Goal: Register for event/course

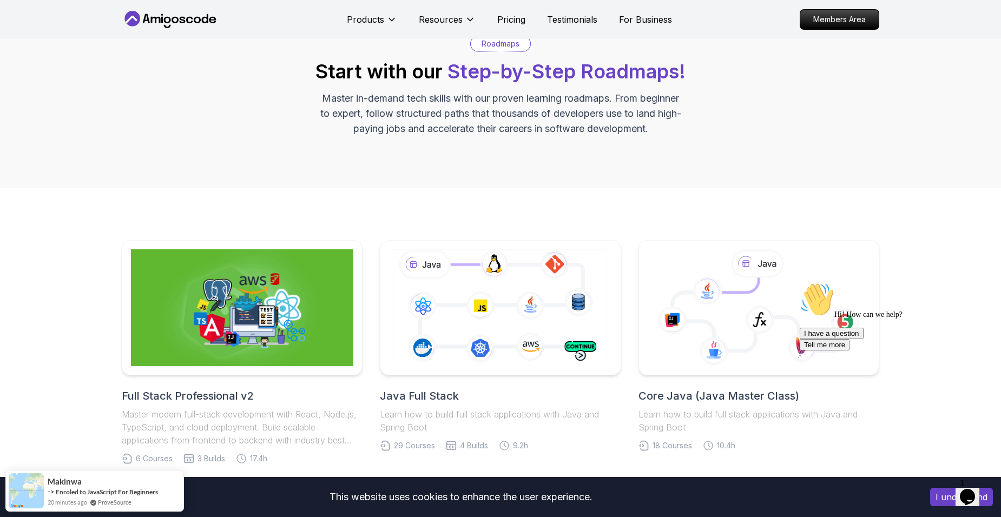
scroll to position [54, 0]
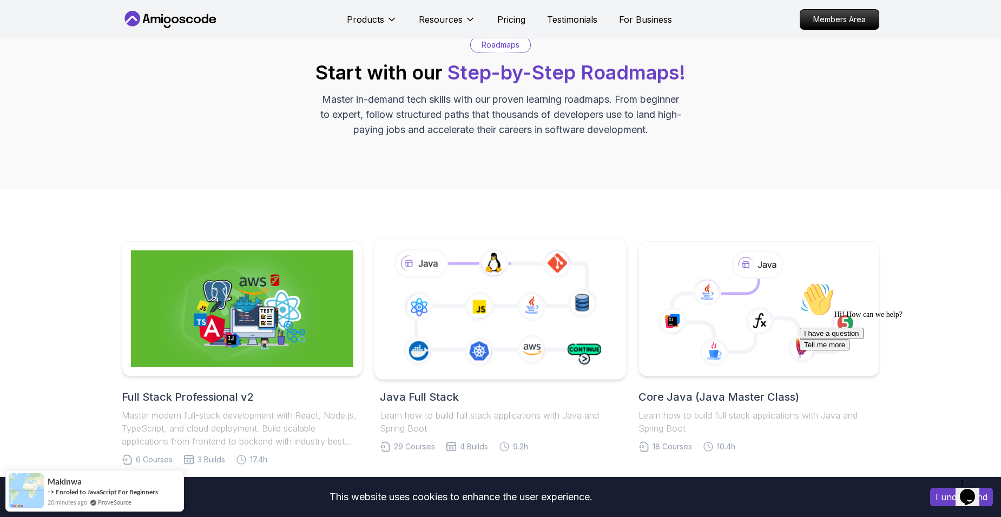
click at [527, 327] on icon at bounding box center [500, 308] width 229 height 127
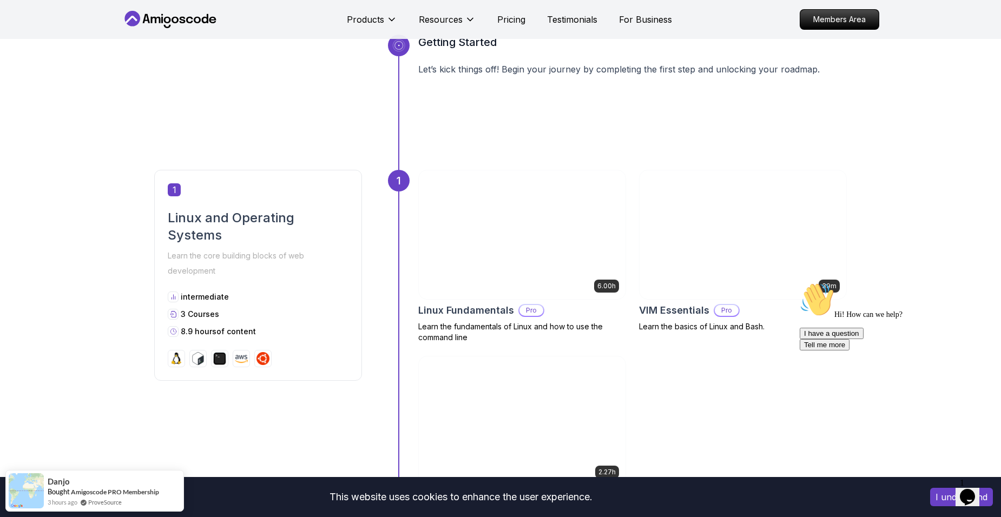
scroll to position [379, 0]
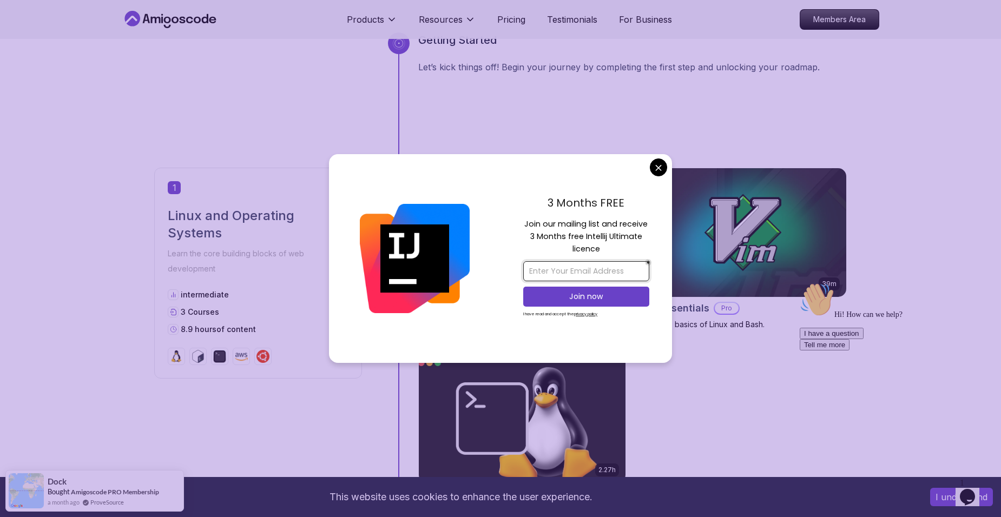
click at [564, 268] on input "email" at bounding box center [586, 271] width 126 height 20
type input "sreenjoychk@gmail.com"
click at [596, 292] on p "Join now" at bounding box center [586, 296] width 102 height 11
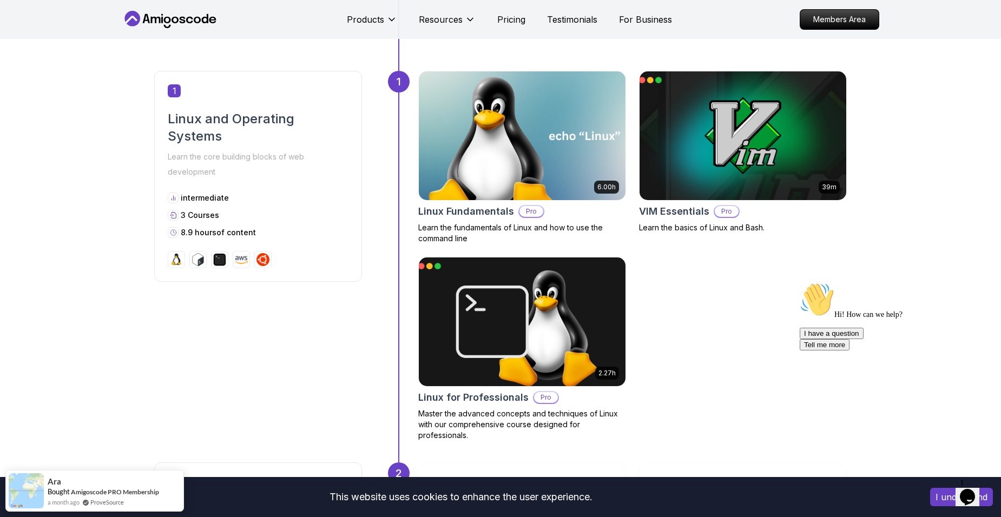
scroll to position [541, 0]
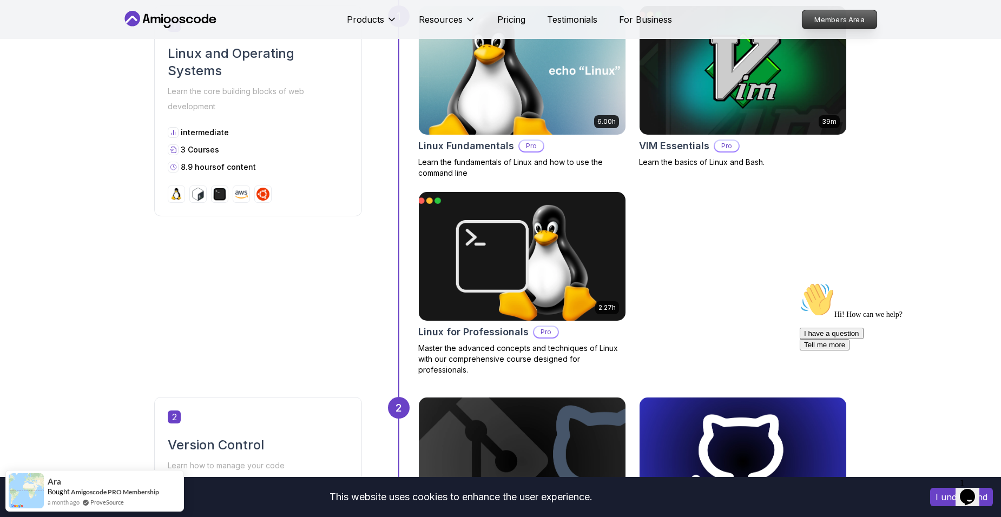
click at [846, 17] on p "Members Area" at bounding box center [839, 19] width 75 height 18
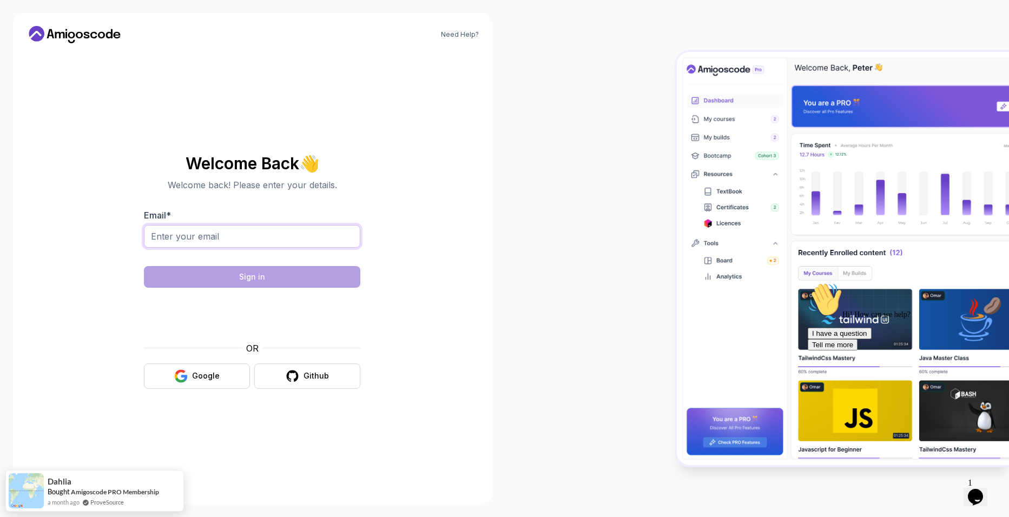
click at [241, 235] on input "Email *" at bounding box center [252, 236] width 216 height 23
type input "sreenjoychk@gmail.com"
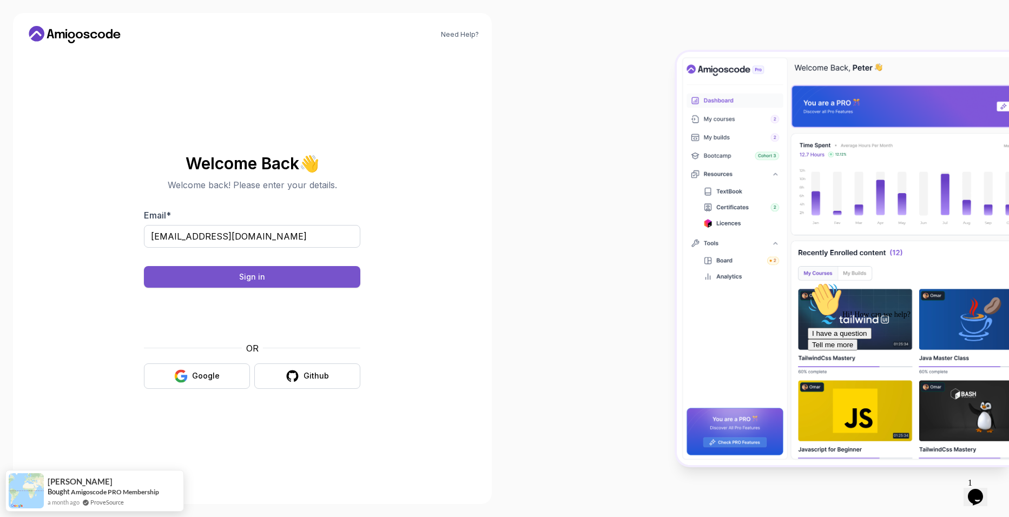
click at [312, 273] on button "Sign in" at bounding box center [252, 277] width 216 height 22
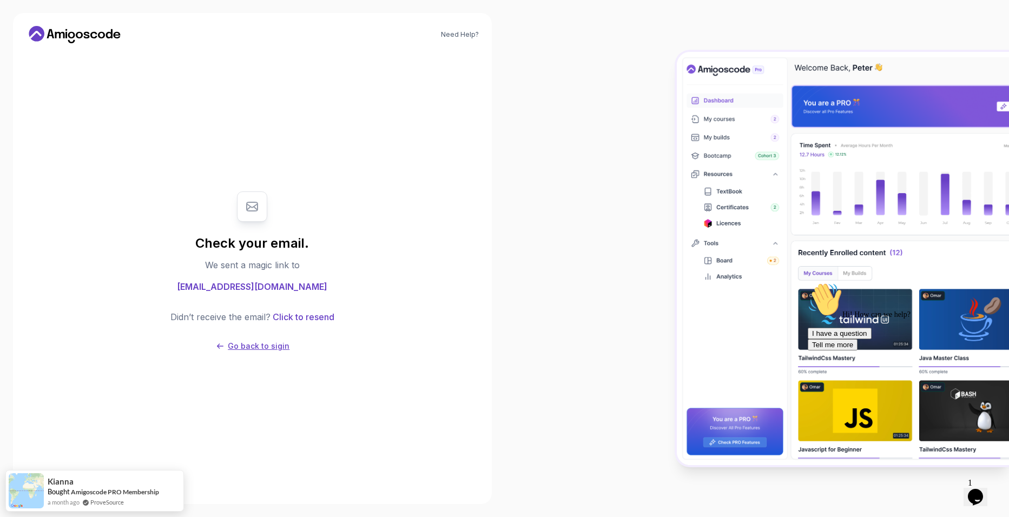
click at [254, 343] on p "Go back to sigin" at bounding box center [259, 346] width 62 height 11
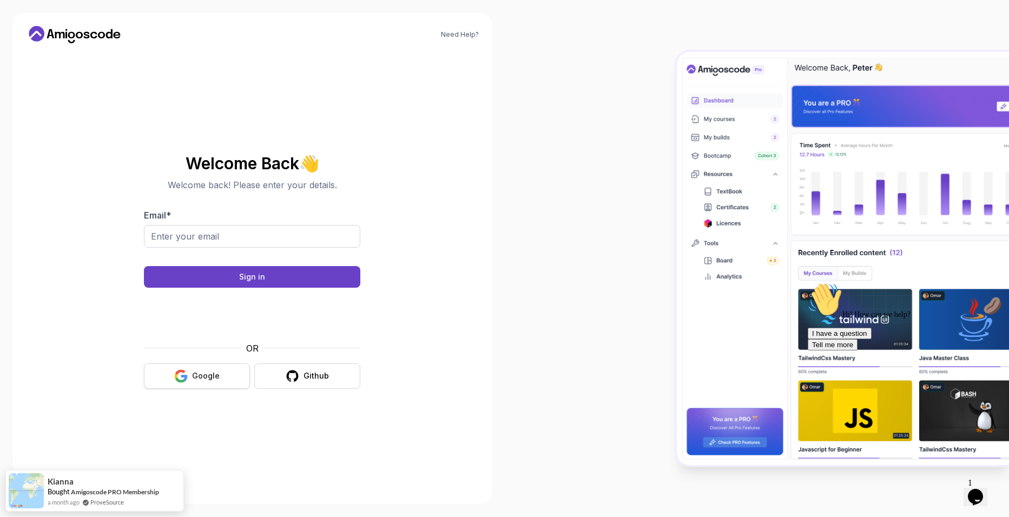
click at [219, 375] on div "Google" at bounding box center [206, 376] width 28 height 11
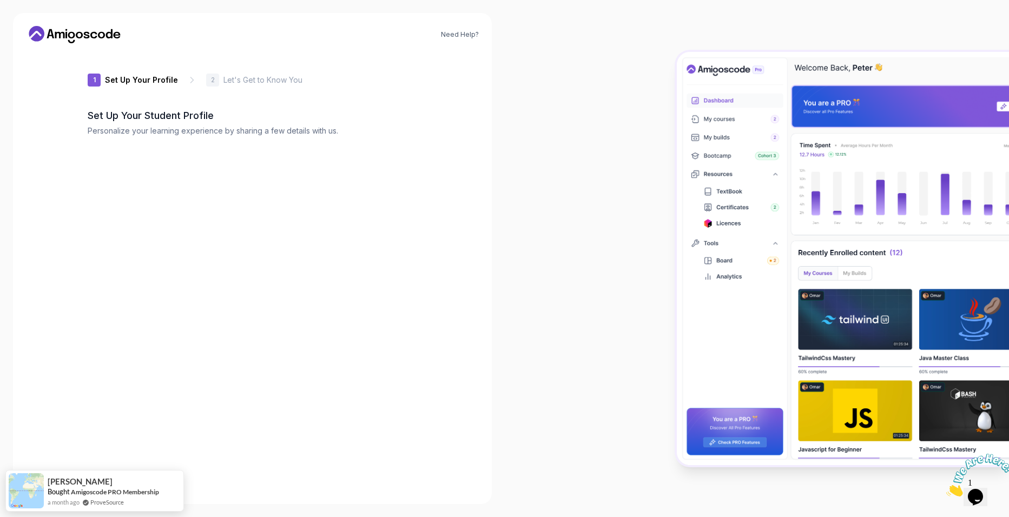
type input "zanyowl63368"
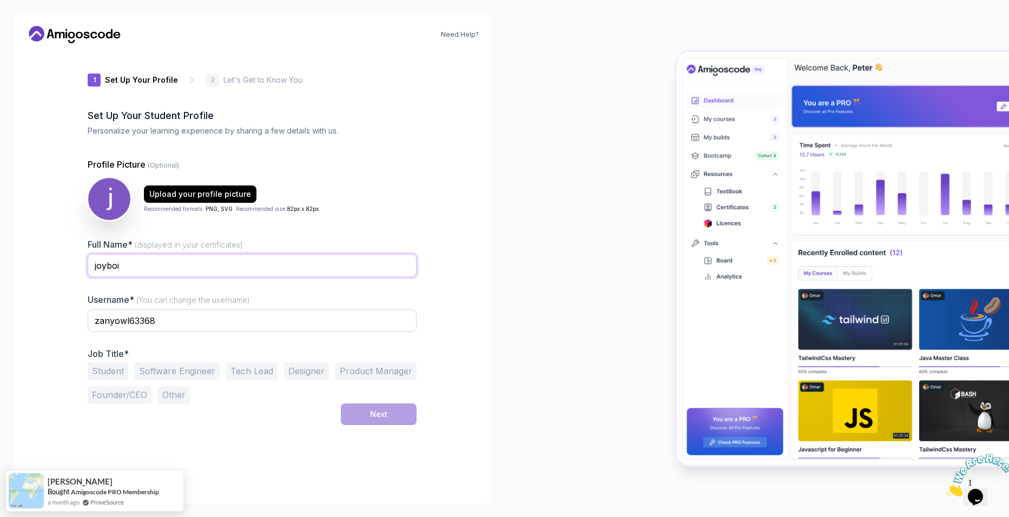
drag, startPoint x: 125, startPoint y: 272, endPoint x: -7, endPoint y: 250, distance: 133.7
click at [0, 250] on html "Need Help? 1 Set Up Your Profile 1 Set Up Your Profile 2 Let's Get to Know You …" at bounding box center [504, 258] width 1009 height 517
type input "Srinjoy Chakraborti"
click at [230, 312] on input "zanyowl63368" at bounding box center [252, 320] width 329 height 23
click at [117, 373] on button "Student" at bounding box center [108, 370] width 41 height 17
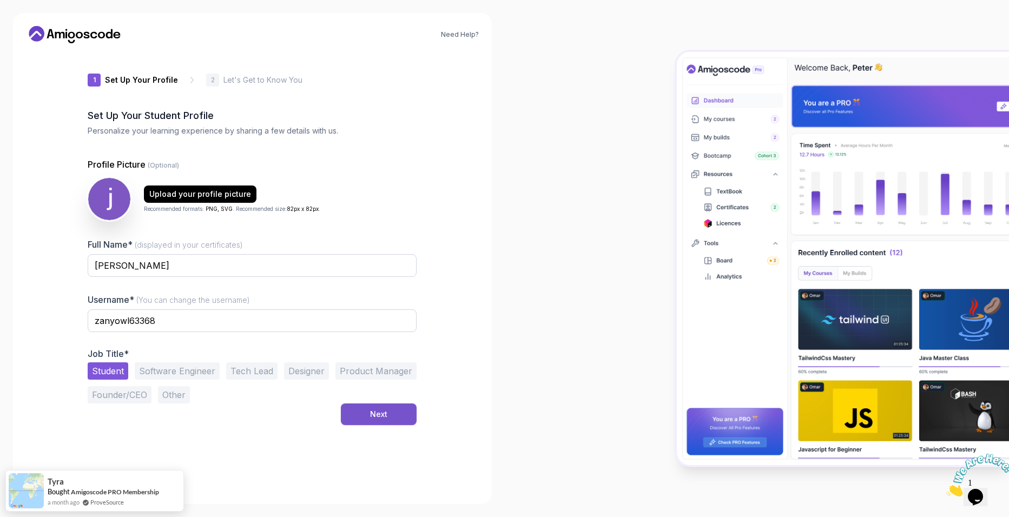
click at [370, 413] on div "Next" at bounding box center [378, 414] width 17 height 11
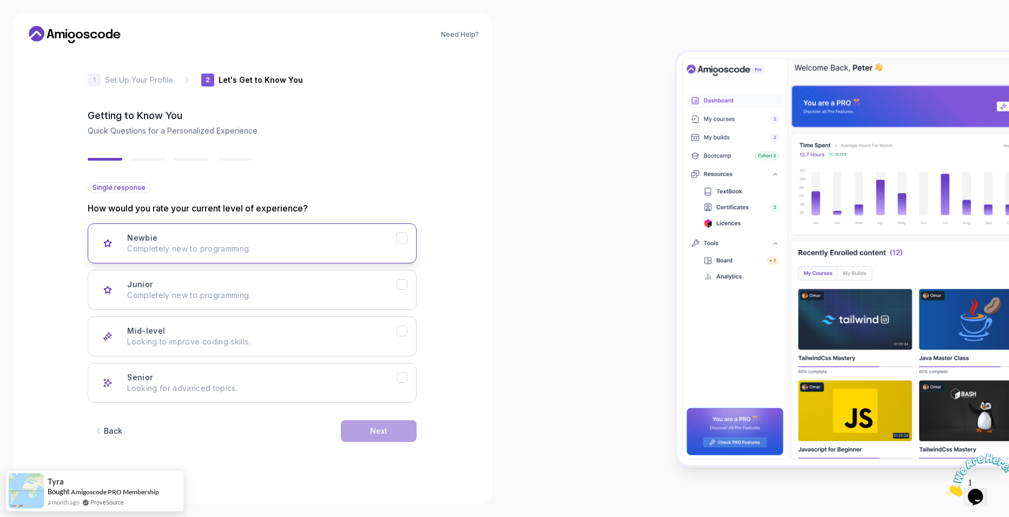
click at [293, 230] on button "Newbie Completely new to programming." at bounding box center [252, 243] width 329 height 40
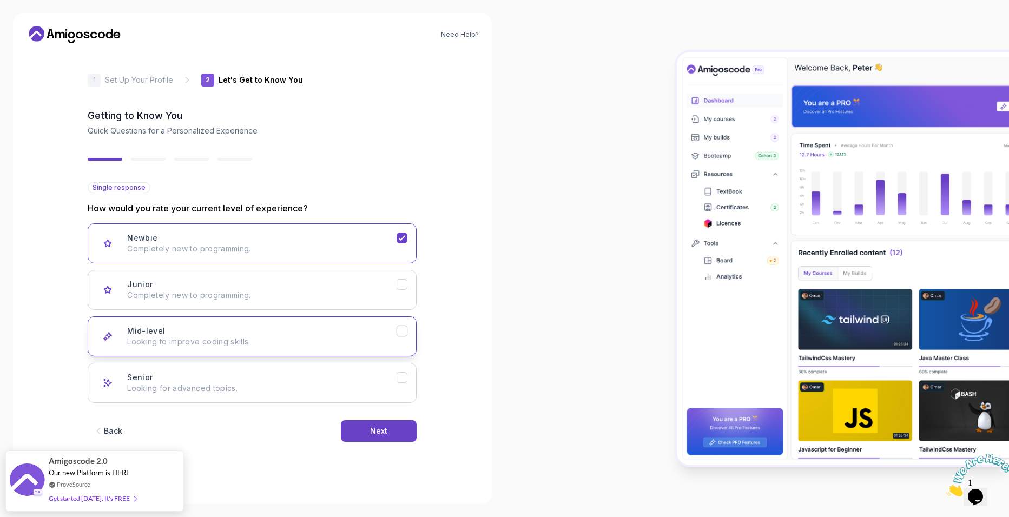
click at [382, 332] on div "Mid-level Looking to improve coding skills." at bounding box center [261, 337] width 269 height 22
click at [389, 427] on button "Next" at bounding box center [379, 431] width 76 height 22
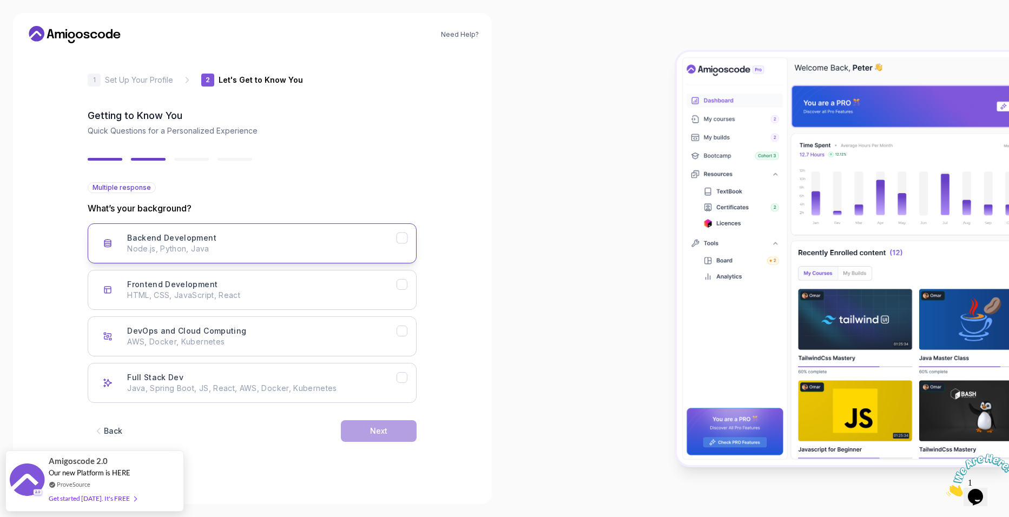
click at [263, 238] on div "Backend Development Node.js, Python, Java" at bounding box center [261, 244] width 269 height 22
click at [274, 292] on p "HTML, CSS, JavaScript, React" at bounding box center [261, 295] width 269 height 11
click at [324, 294] on p "HTML, CSS, JavaScript, React" at bounding box center [261, 295] width 269 height 11
click at [344, 341] on p "AWS, Docker, Kubernetes" at bounding box center [261, 341] width 269 height 11
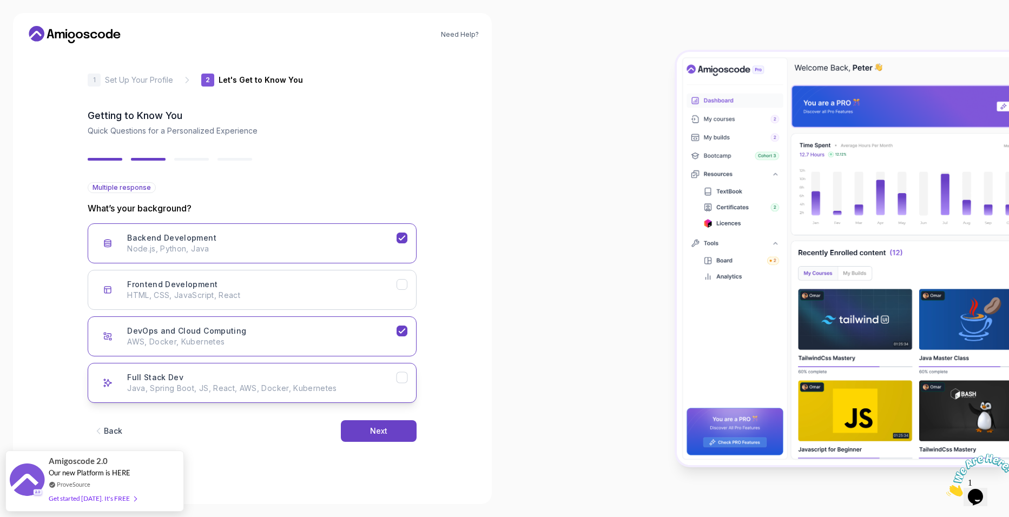
click at [365, 384] on p "Java, Spring Boot, JS, React, AWS, Docker, Kubernetes" at bounding box center [261, 388] width 269 height 11
click at [388, 336] on p "AWS, Docker, Kubernetes" at bounding box center [261, 341] width 269 height 11
click at [392, 243] on div "Backend Development Node.js, Python, Java" at bounding box center [261, 244] width 269 height 22
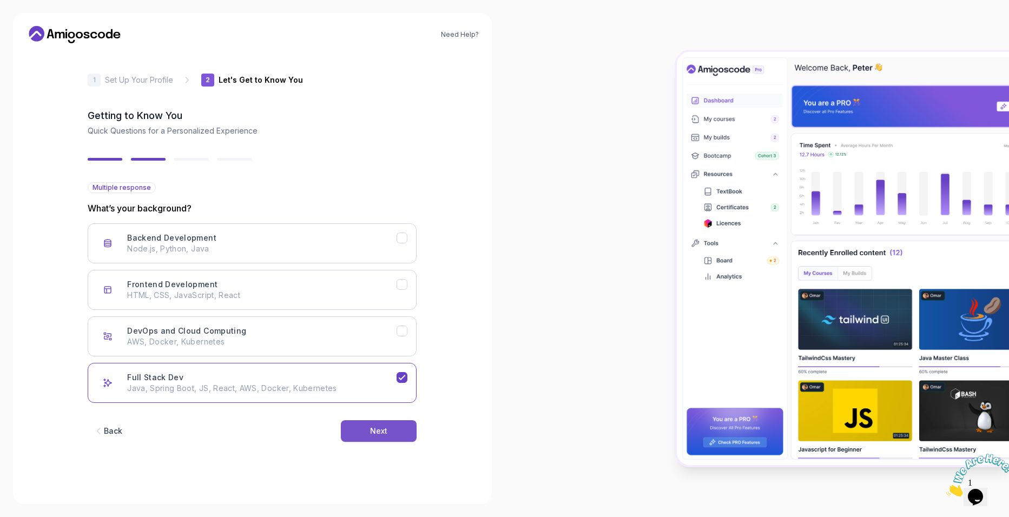
click at [397, 438] on button "Next" at bounding box center [379, 431] width 76 height 22
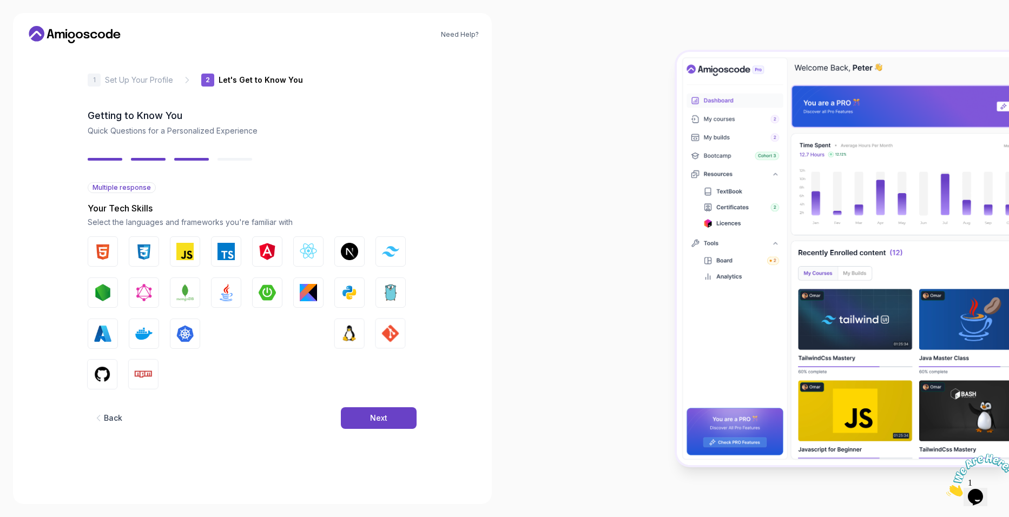
drag, startPoint x: 127, startPoint y: 426, endPoint x: 119, endPoint y: 419, distance: 10.0
click at [119, 419] on button "Back" at bounding box center [108, 418] width 40 height 22
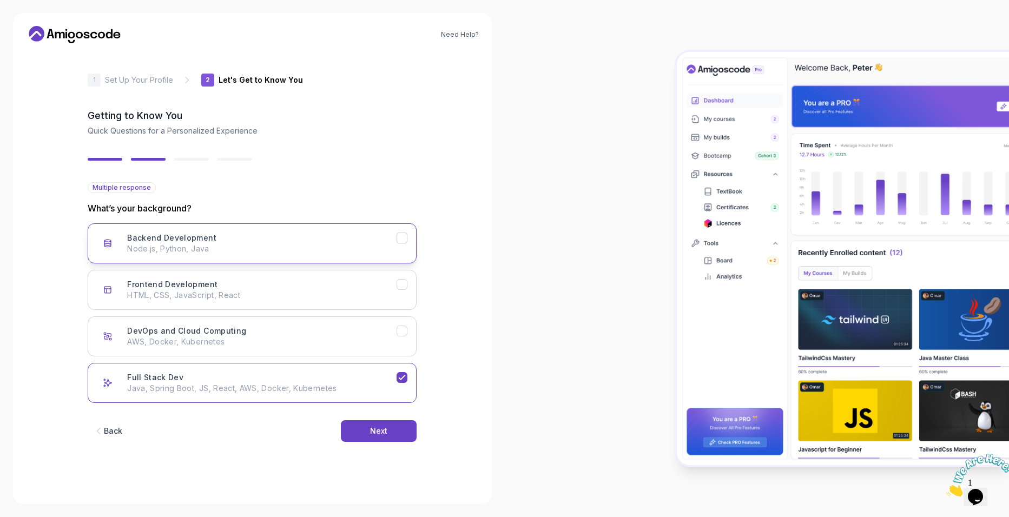
click at [264, 248] on p "Node.js, Python, Java" at bounding box center [261, 248] width 269 height 11
click at [293, 393] on p "Java, Spring Boot, JS, React, AWS, Docker, Kubernetes" at bounding box center [261, 388] width 269 height 11
click at [103, 429] on icon "button" at bounding box center [98, 431] width 11 height 11
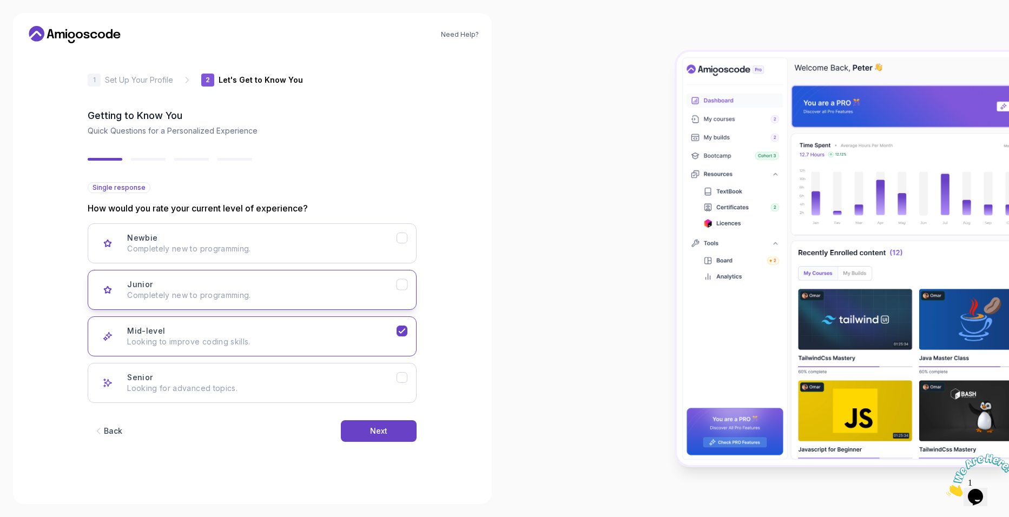
click at [277, 273] on button "Junior Completely new to programming." at bounding box center [252, 290] width 329 height 40
click at [403, 426] on button "Next" at bounding box center [379, 431] width 76 height 22
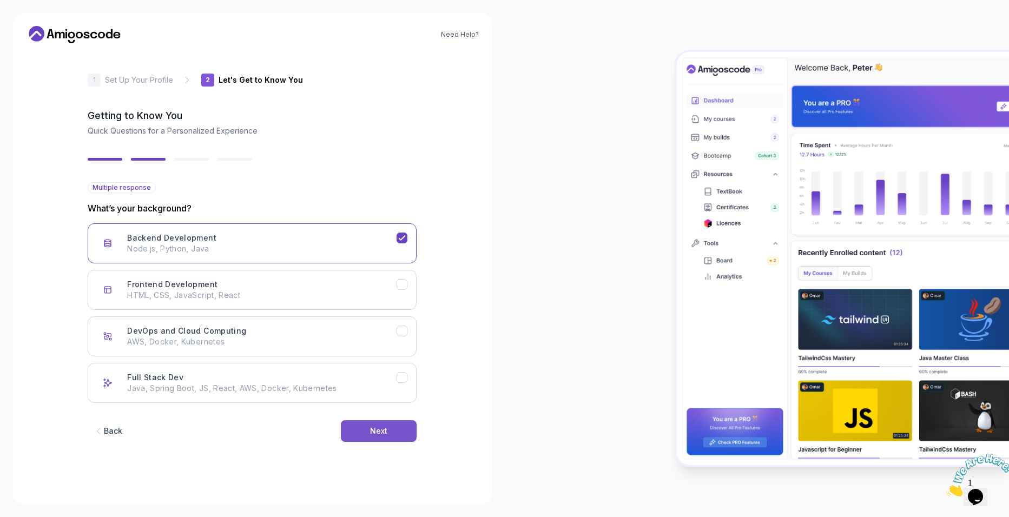
click at [399, 426] on button "Next" at bounding box center [379, 431] width 76 height 22
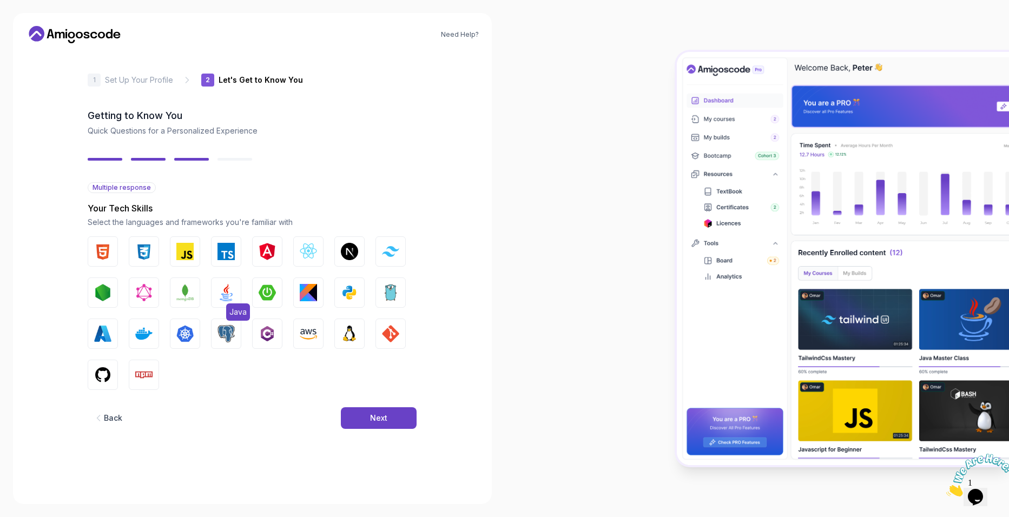
click at [227, 302] on button "Java" at bounding box center [226, 293] width 30 height 30
click at [263, 294] on img "button" at bounding box center [267, 292] width 17 height 17
click at [380, 425] on button "Next" at bounding box center [379, 418] width 76 height 22
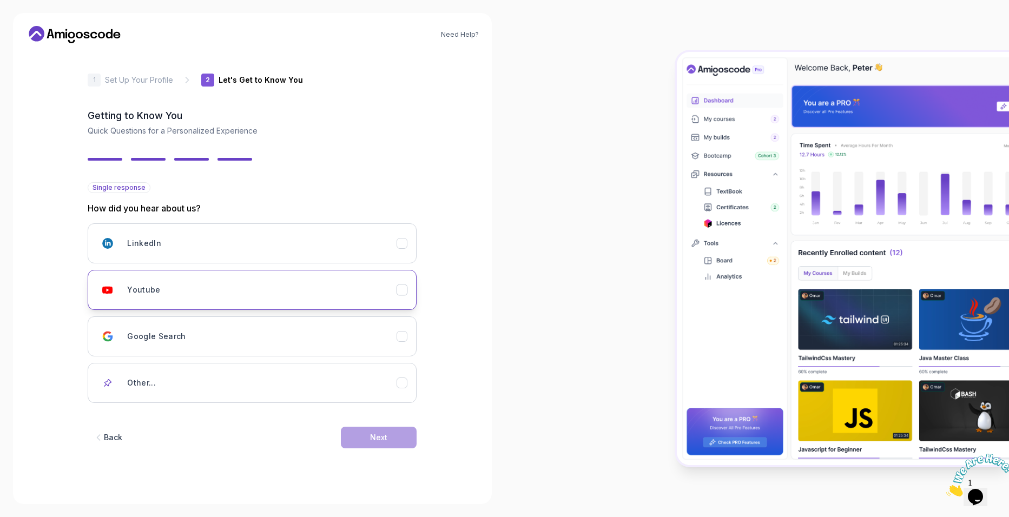
click at [179, 300] on div "Youtube" at bounding box center [261, 290] width 269 height 22
click at [354, 441] on button "Next" at bounding box center [379, 438] width 76 height 22
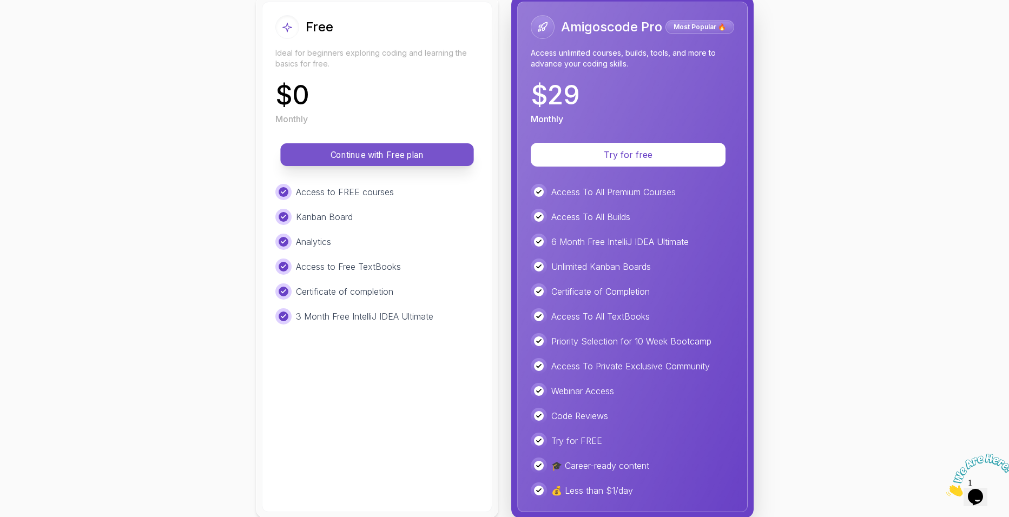
scroll to position [157, 0]
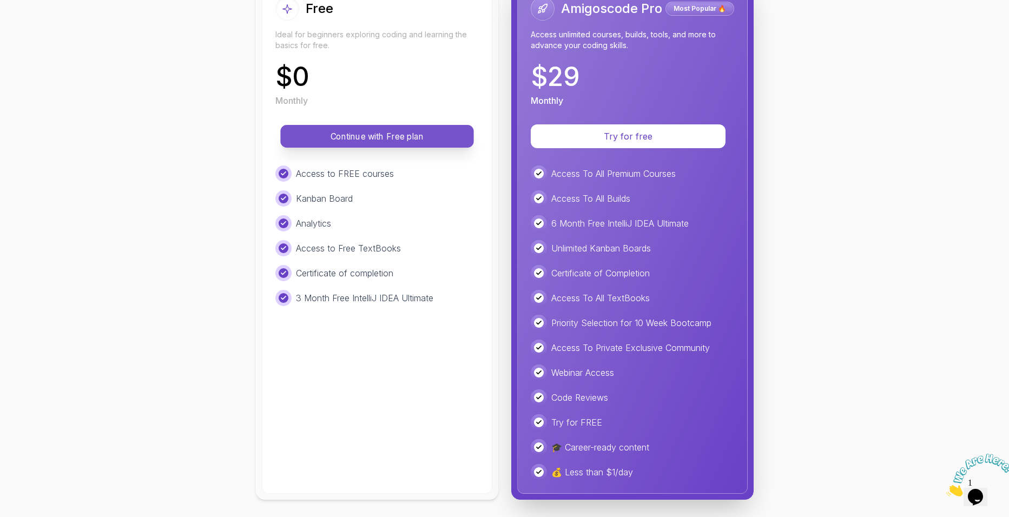
click at [392, 146] on button "Continue with Free plan" at bounding box center [376, 136] width 193 height 23
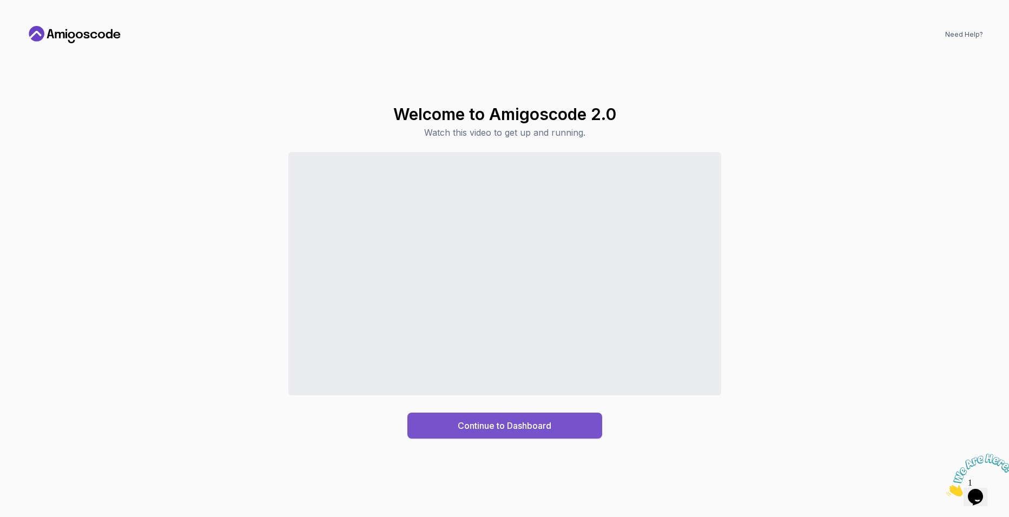
click at [500, 431] on div "Continue to Dashboard" at bounding box center [505, 425] width 94 height 13
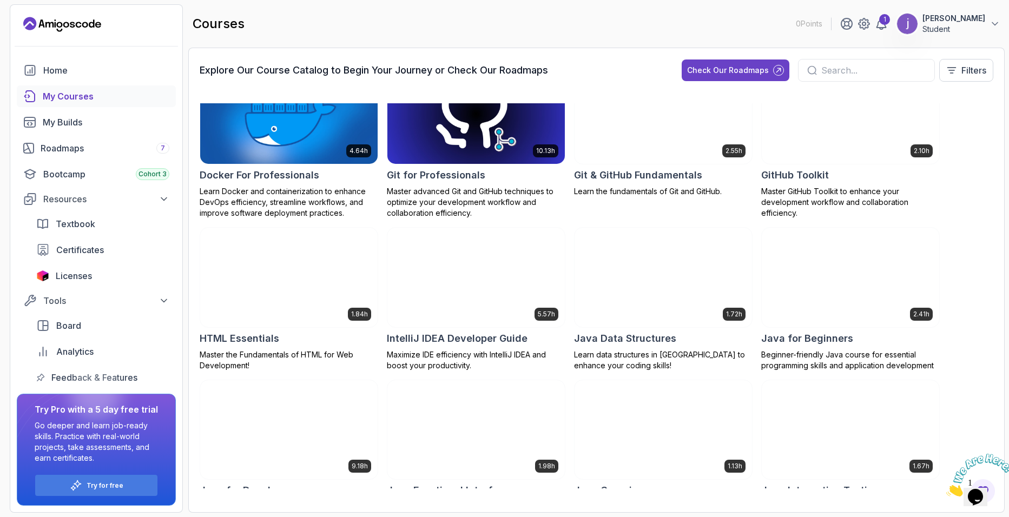
scroll to position [379, 0]
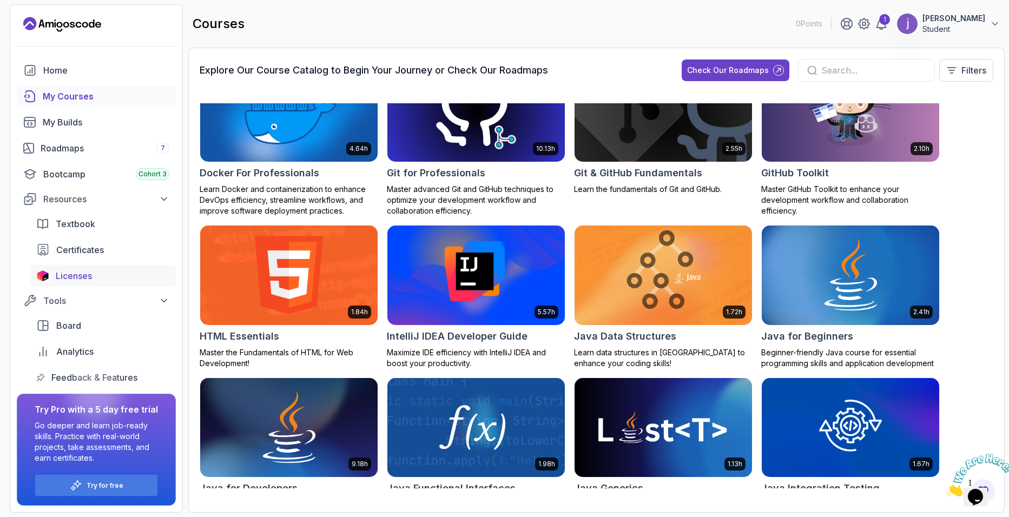
click at [88, 280] on span "Licenses" at bounding box center [74, 275] width 36 height 13
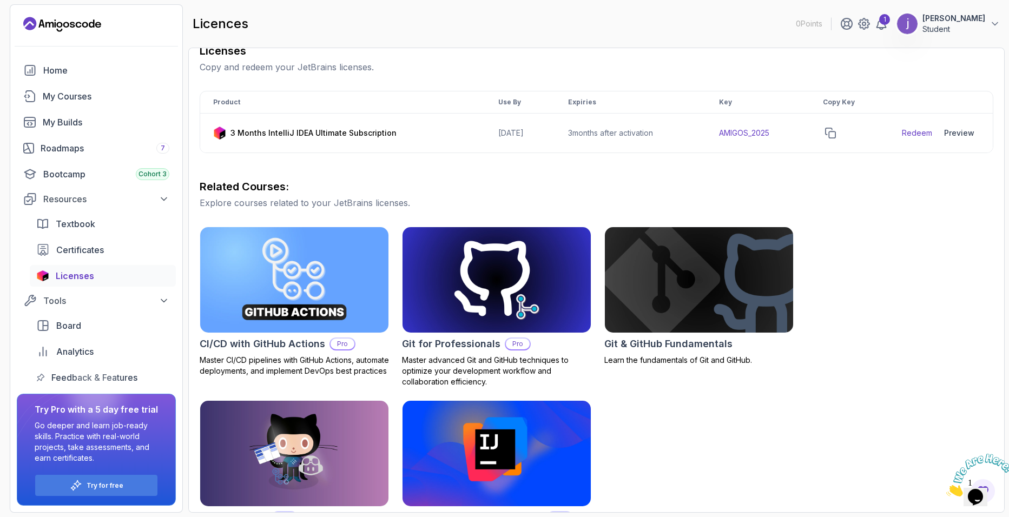
scroll to position [211, 0]
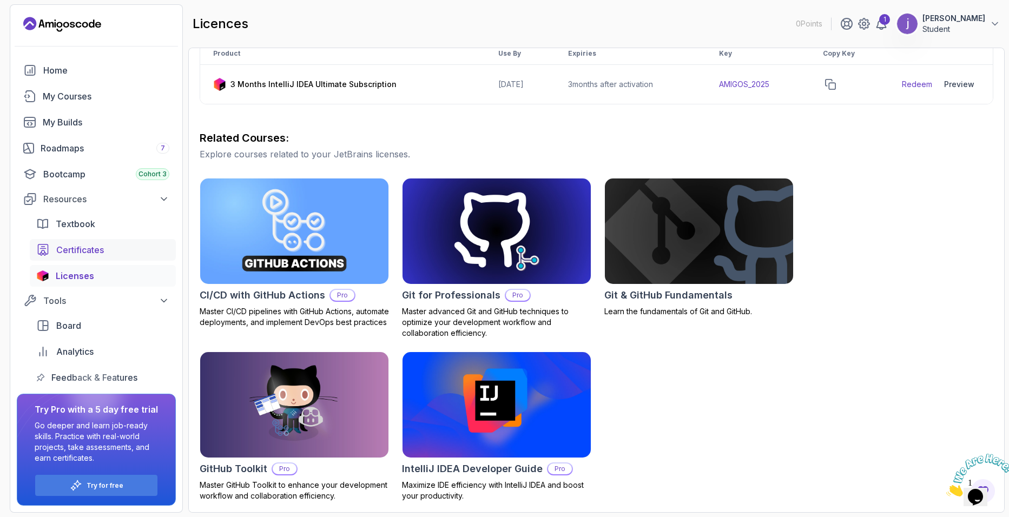
click at [79, 253] on span "Certificates" at bounding box center [80, 249] width 48 height 13
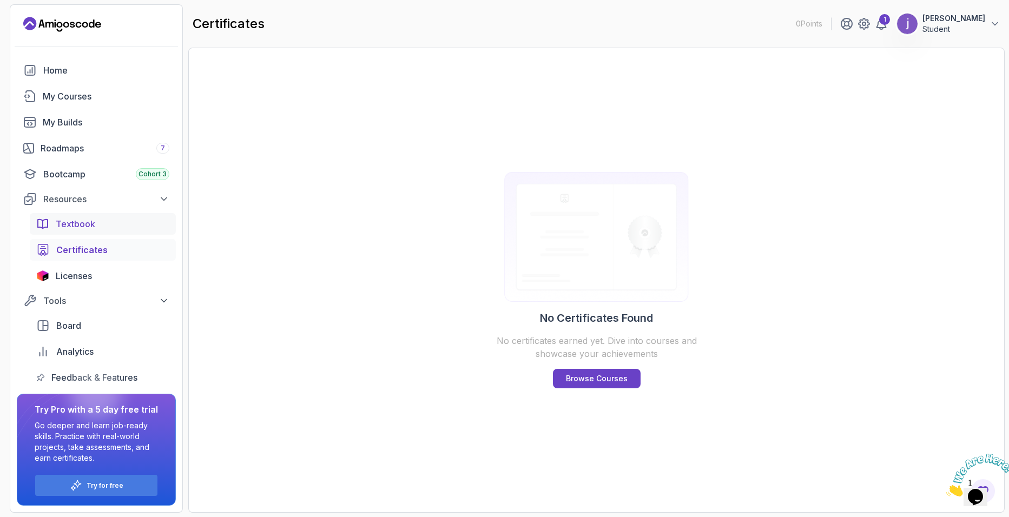
click at [62, 217] on link "Textbook" at bounding box center [103, 224] width 146 height 22
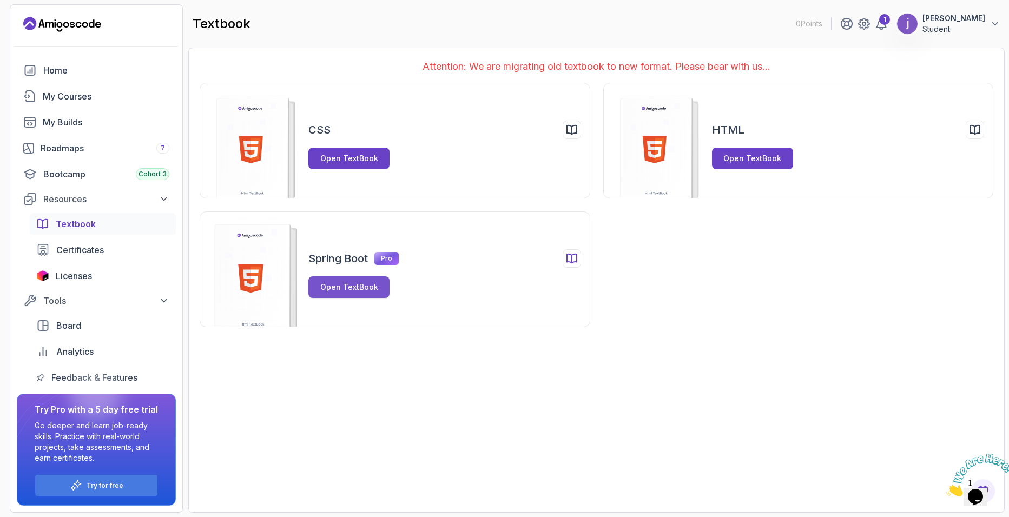
click at [351, 294] on button "Open TextBook" at bounding box center [348, 287] width 81 height 22
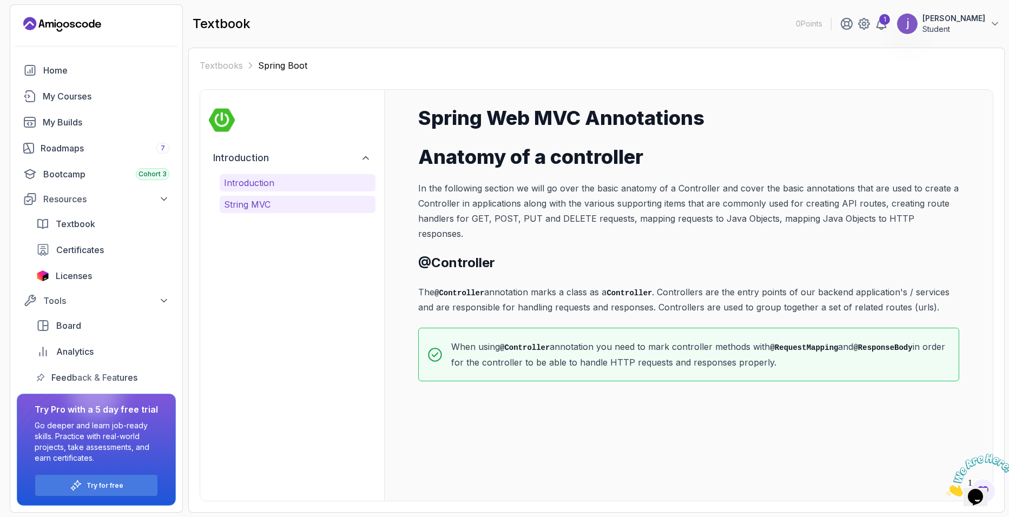
click at [247, 207] on p "String MVC" at bounding box center [297, 204] width 147 height 13
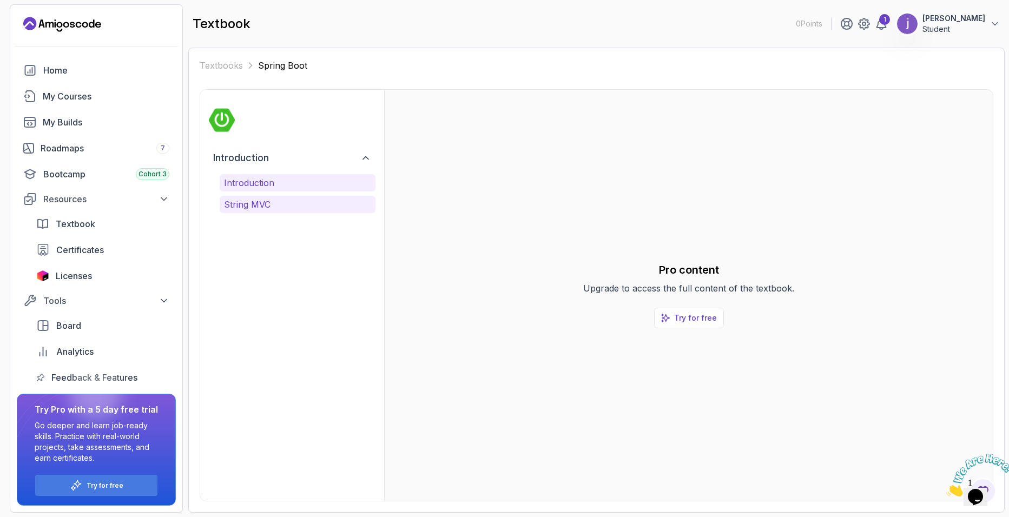
click at [281, 176] on button "Introduction" at bounding box center [298, 182] width 156 height 17
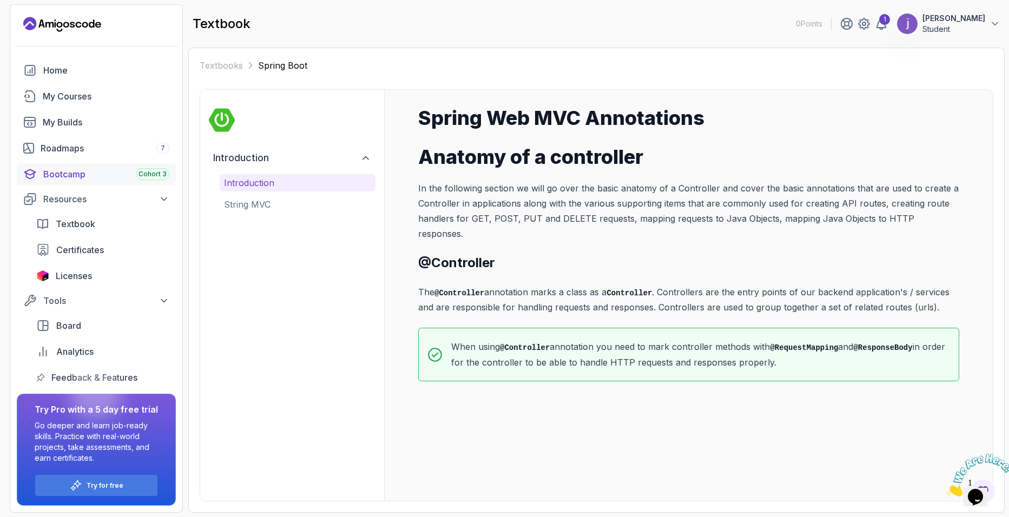
click at [55, 167] on link "Bootcamp Cohort 3" at bounding box center [96, 174] width 159 height 22
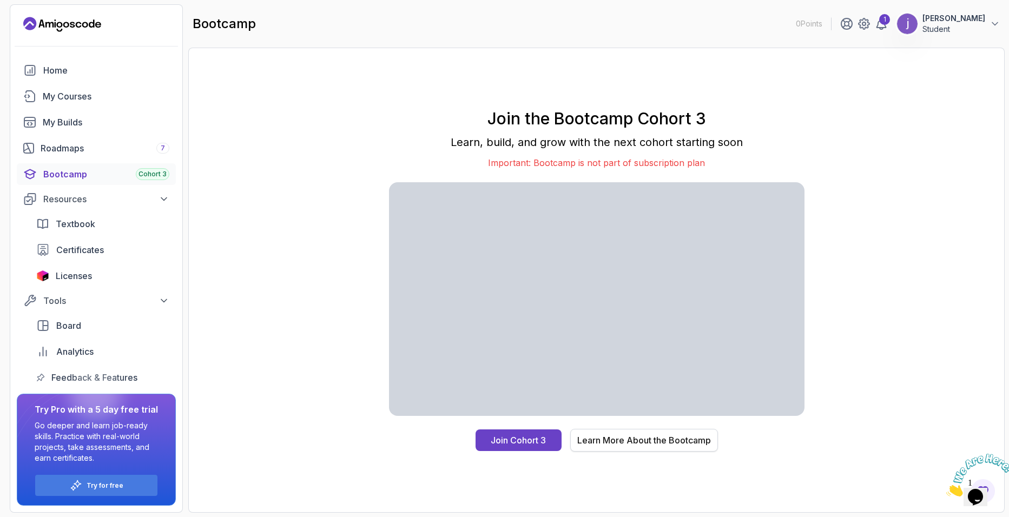
click at [618, 445] on div "Learn More About the Bootcamp" at bounding box center [644, 440] width 134 height 13
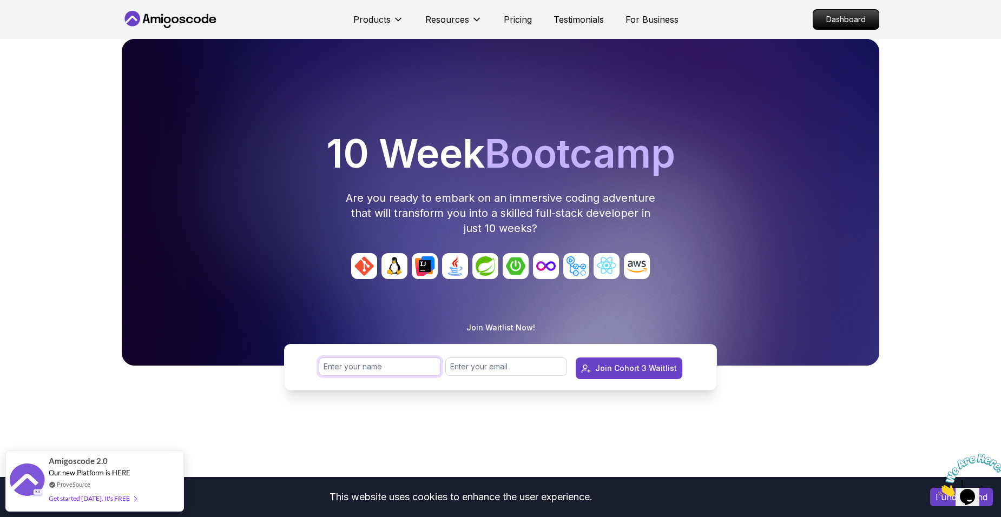
click at [354, 366] on input "text" at bounding box center [380, 367] width 122 height 18
type input "[PERSON_NAME]"
click at [506, 371] on input "email" at bounding box center [506, 367] width 122 height 18
type input "sreenjoychk@gmail.com"
click at [613, 370] on div "Join Cohort 3 Waitlist" at bounding box center [636, 368] width 82 height 11
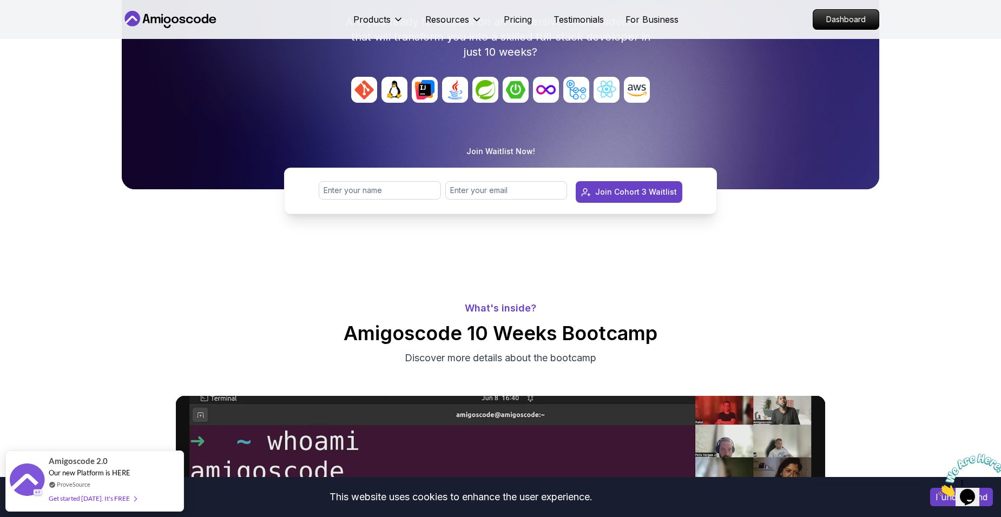
scroll to position [162, 0]
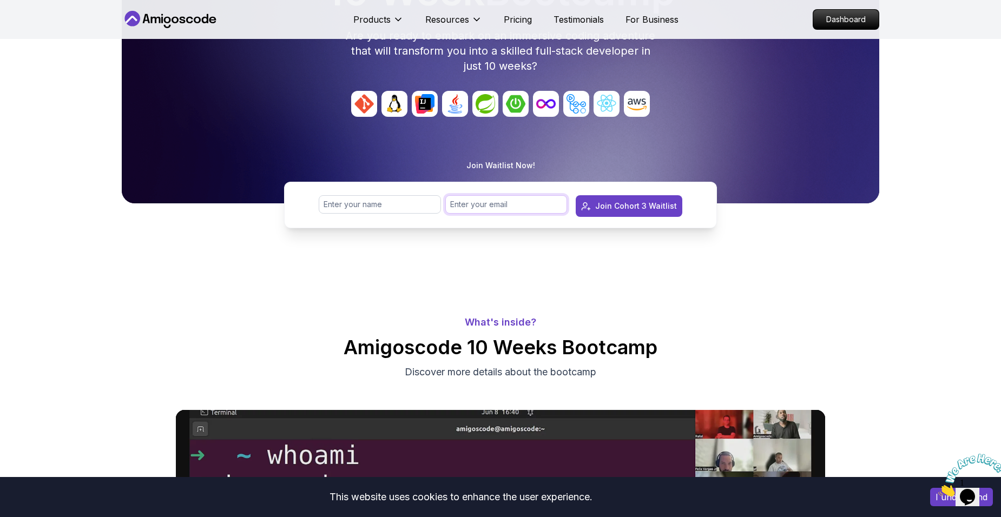
click at [505, 200] on input "email" at bounding box center [506, 204] width 122 height 18
type input "sreenjoychk@gmail.com"
type input "[PERSON_NAME]"
click at [642, 200] on button "Join Cohort 3 Waitlist" at bounding box center [629, 206] width 107 height 22
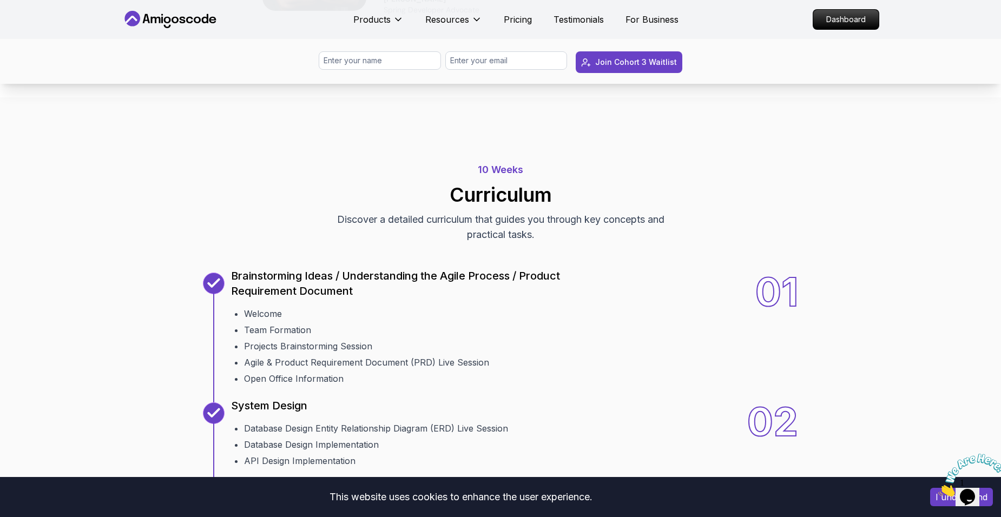
scroll to position [1136, 0]
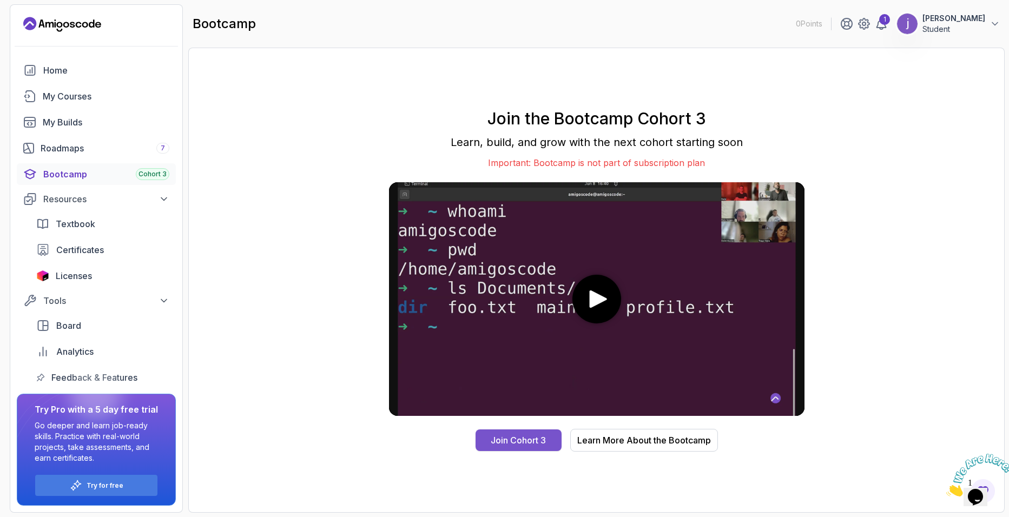
click at [540, 436] on div "Join Cohort 3" at bounding box center [518, 440] width 55 height 13
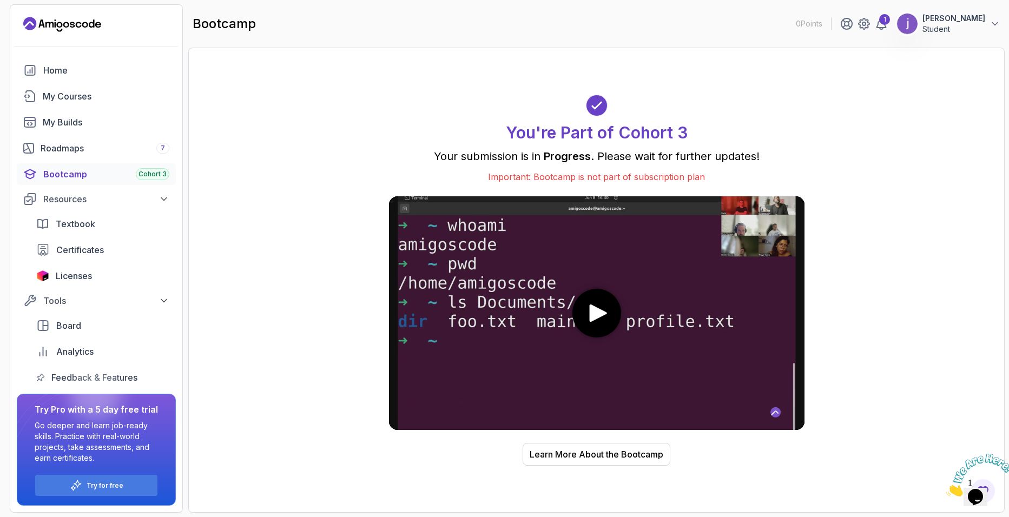
click at [864, 30] on div "1 Srinjoy Chakraborti Student" at bounding box center [920, 24] width 160 height 22
click at [875, 26] on icon at bounding box center [881, 23] width 13 height 13
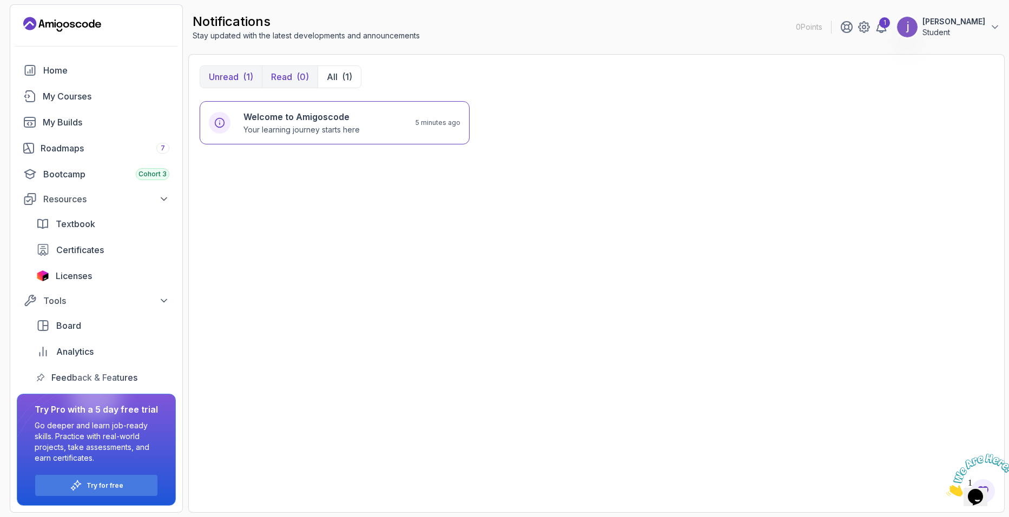
click at [268, 75] on button "Read (0)" at bounding box center [290, 77] width 56 height 22
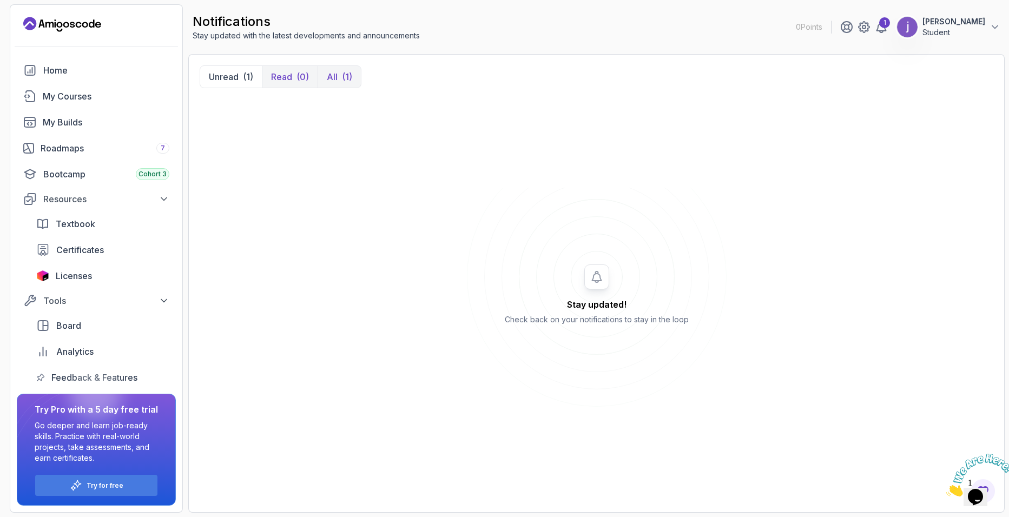
click at [329, 75] on p "All" at bounding box center [332, 76] width 11 height 13
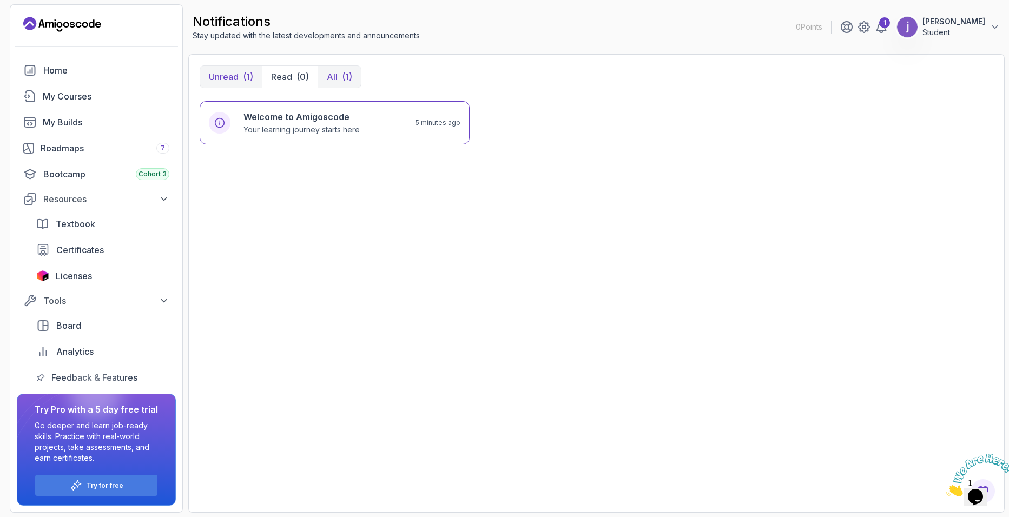
click at [247, 82] on div "(1)" at bounding box center [248, 76] width 10 height 13
click at [280, 114] on h6 "Welcome to Amigoscode" at bounding box center [301, 116] width 116 height 13
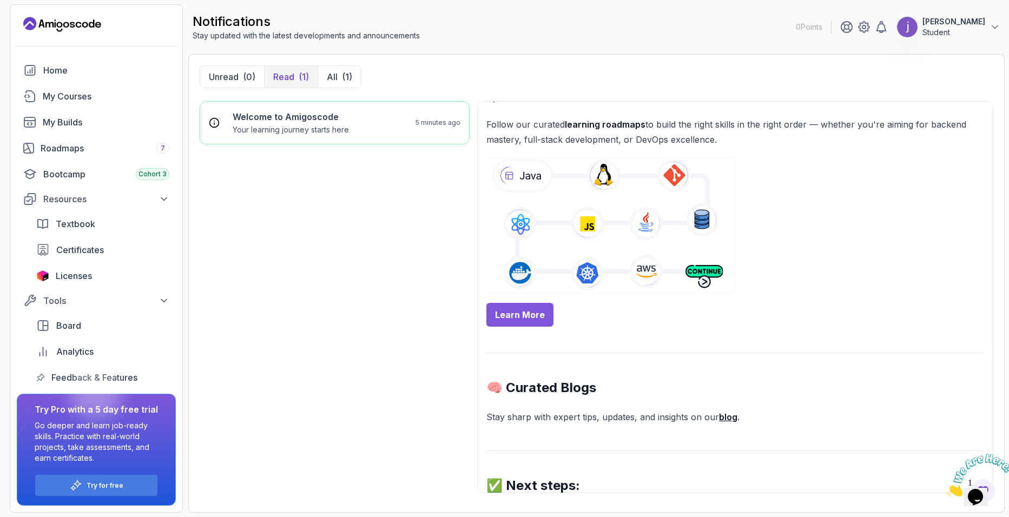
scroll to position [433, 0]
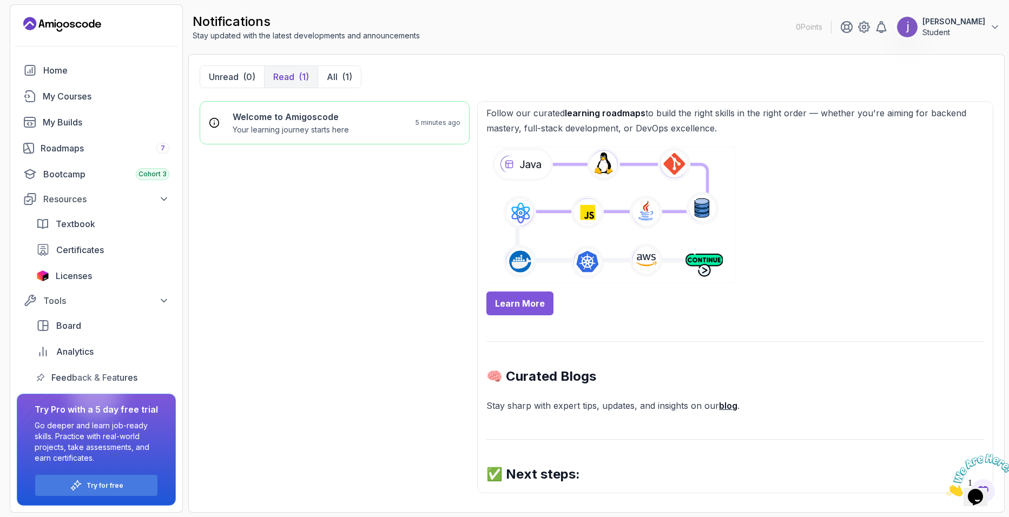
click at [544, 308] on link "Learn More" at bounding box center [519, 304] width 67 height 24
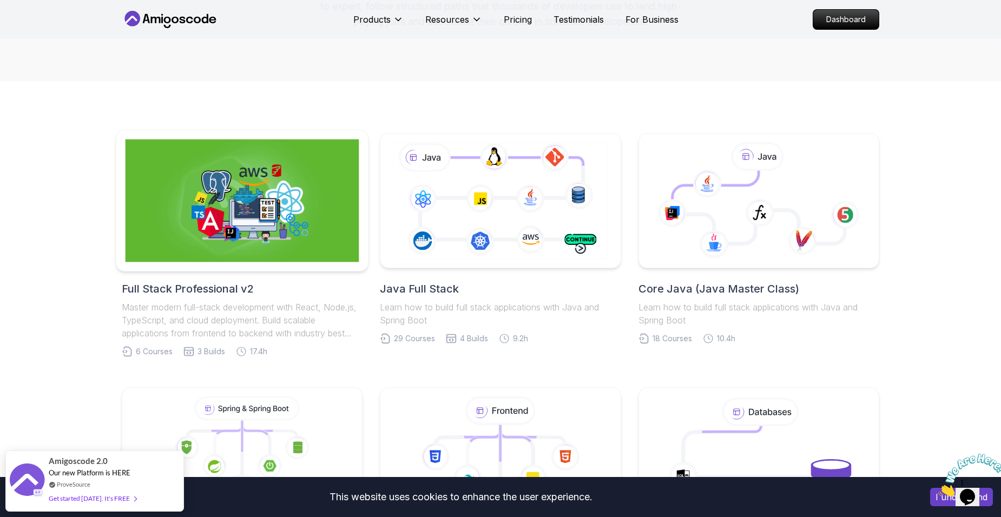
click at [287, 196] on img at bounding box center [243, 201] width 234 height 123
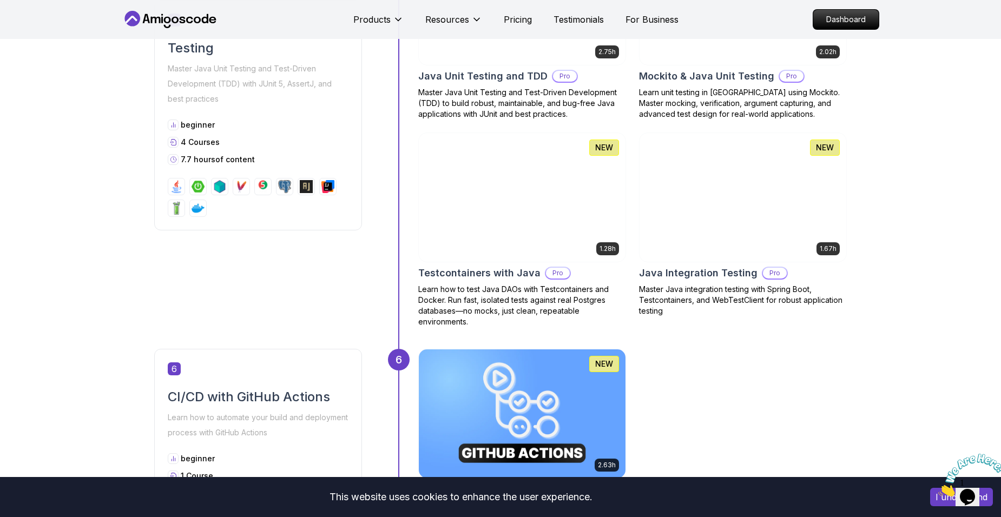
scroll to position [1461, 0]
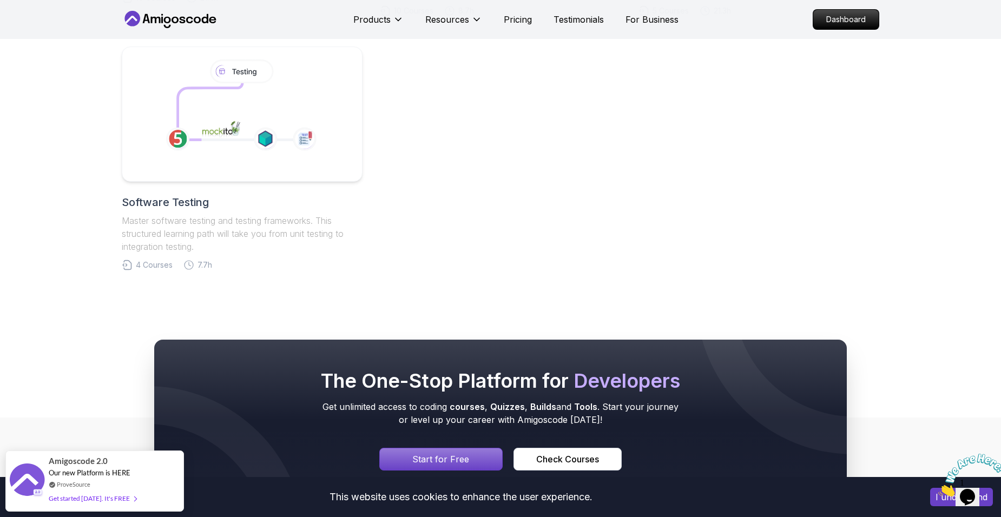
scroll to position [866, 0]
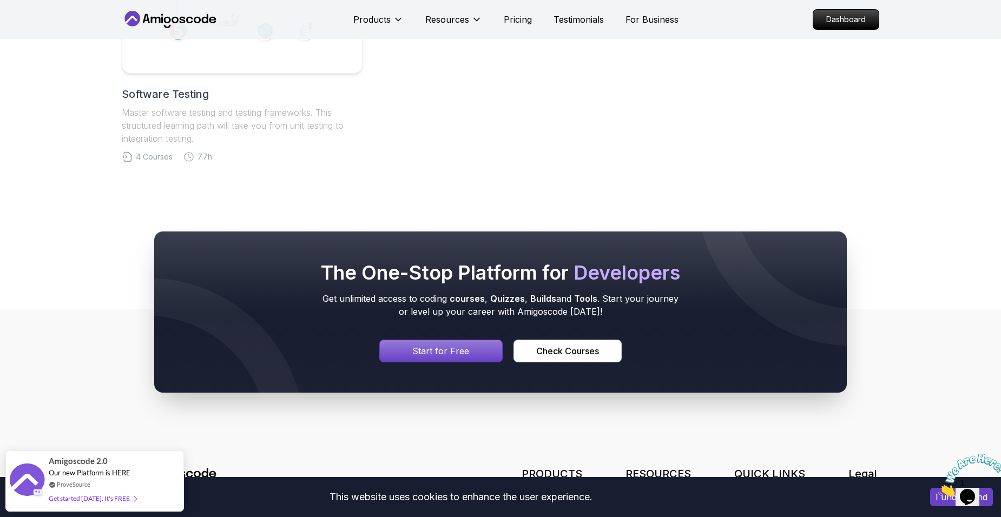
click at [467, 344] on div "Signin page" at bounding box center [441, 351] width 122 height 22
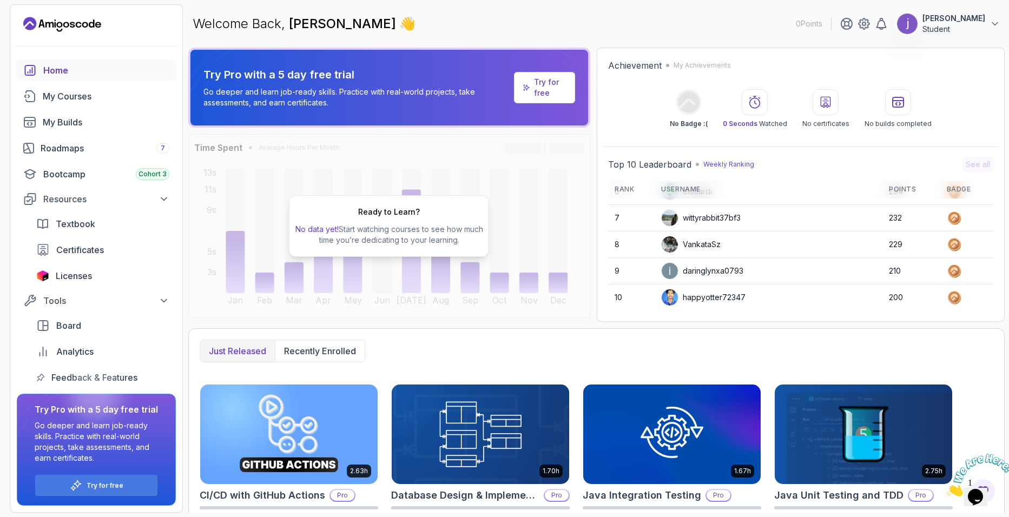
click at [448, 175] on div "Ready to Learn? No data yet! Start watching courses to see how much time you’re…" at bounding box center [389, 226] width 402 height 184
